Goal: Information Seeking & Learning: Learn about a topic

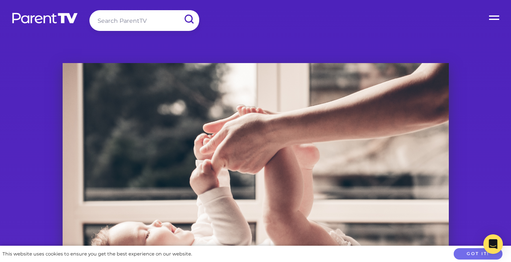
scroll to position [463, 0]
